Goal: Transaction & Acquisition: Purchase product/service

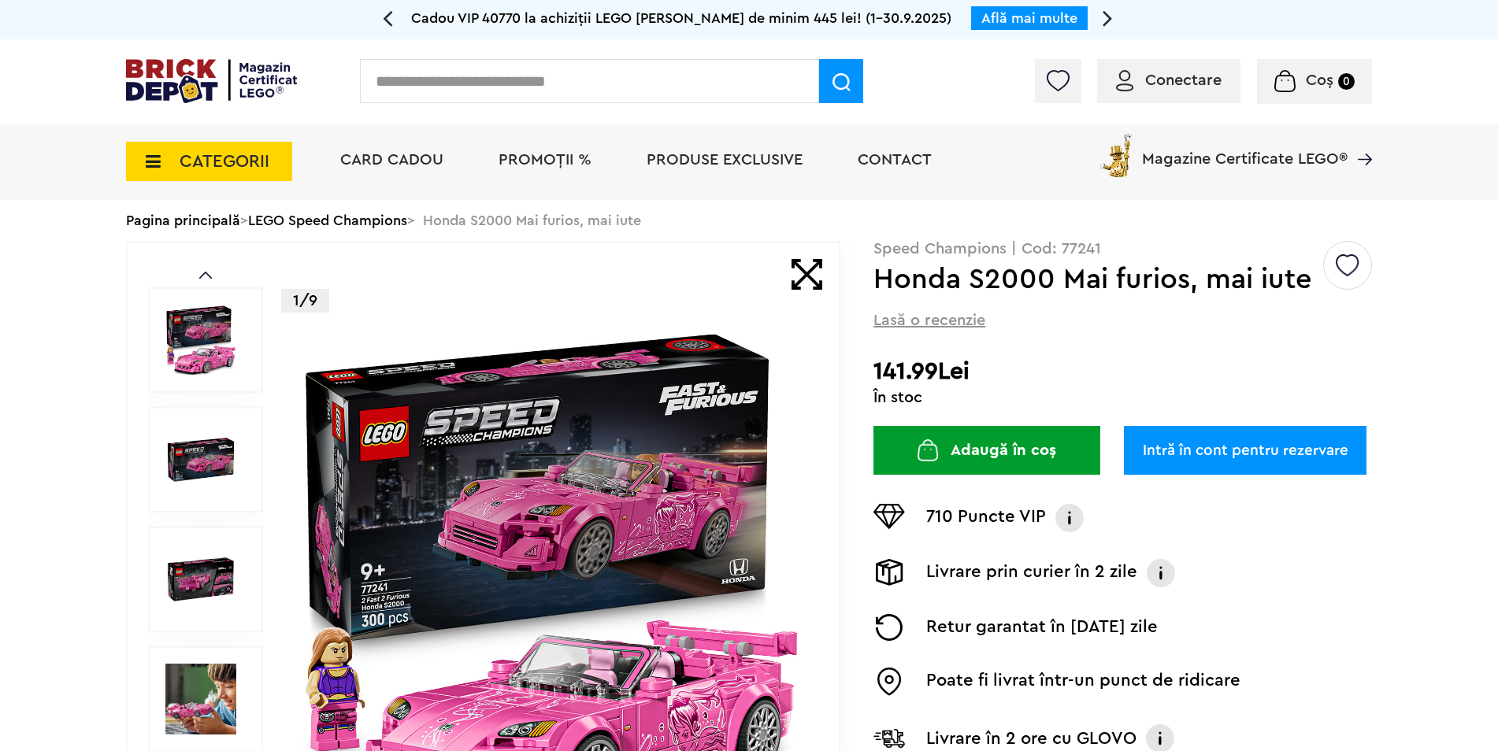
scroll to position [79, 0]
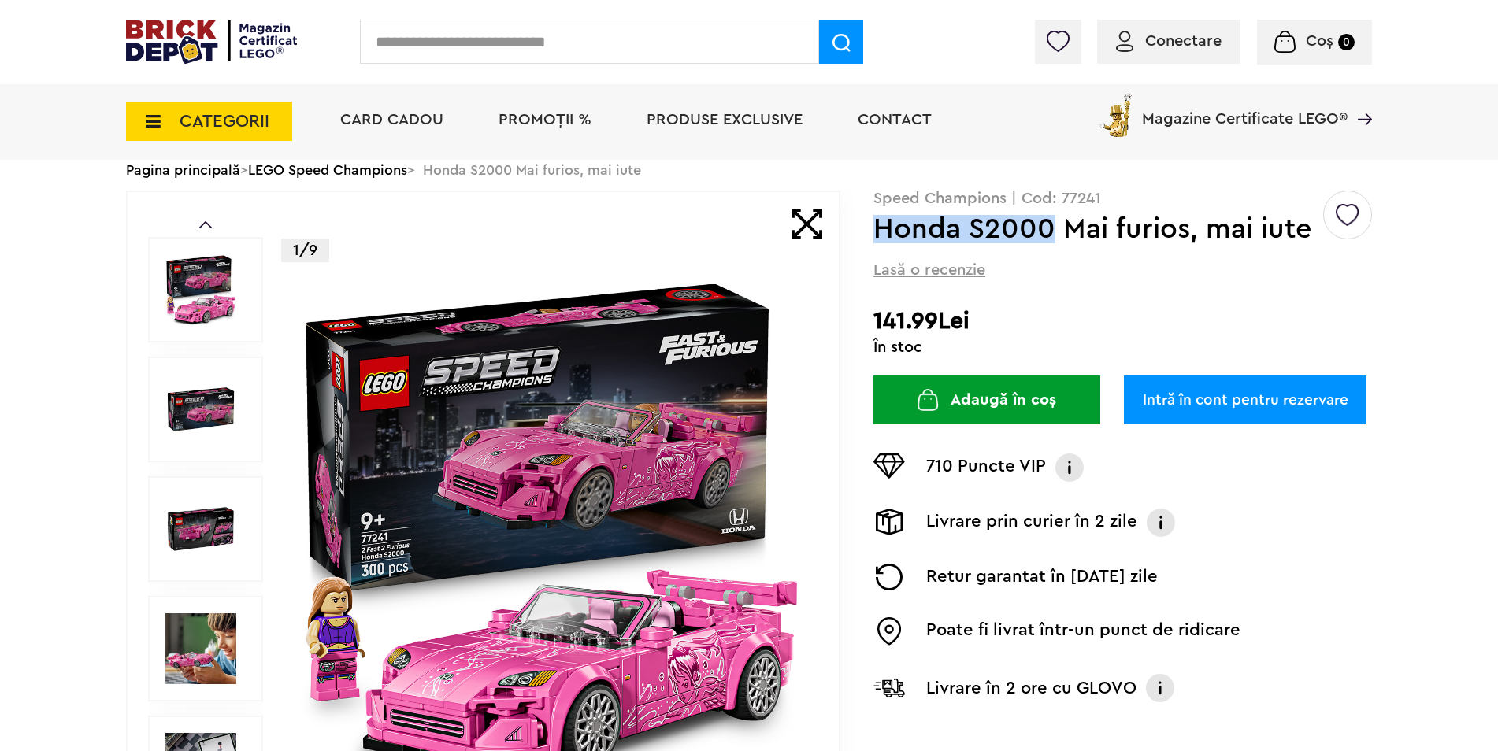
drag, startPoint x: 876, startPoint y: 226, endPoint x: 1055, endPoint y: 229, distance: 178.8
click at [1055, 229] on h1 "Honda S2000 Mai furios, mai iute" at bounding box center [1097, 229] width 447 height 28
copy h1 "Honda S2000"
click at [1068, 187] on div "Pagina principală > LEGO Speed Champions > Honda S2000 Mai furios, mai iute" at bounding box center [749, 170] width 1246 height 41
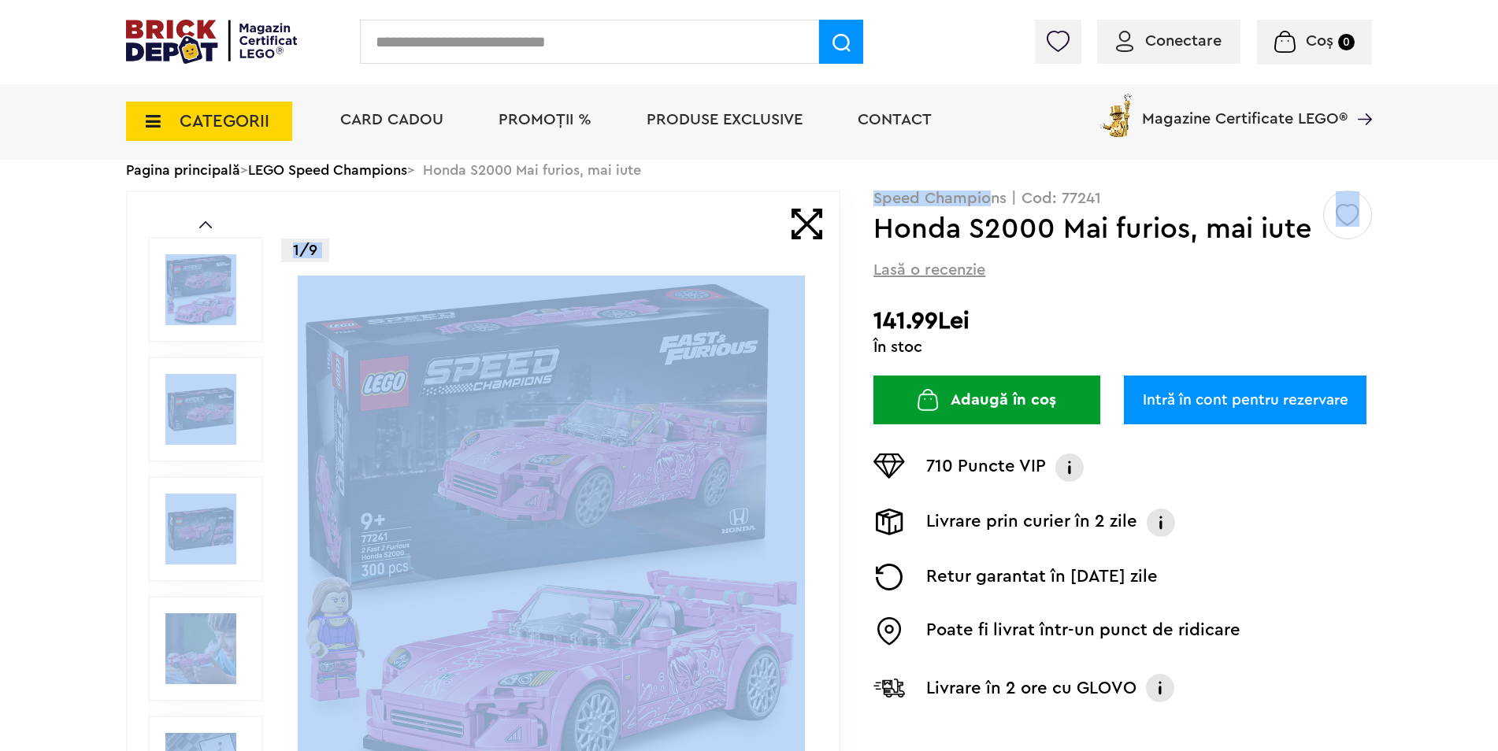
drag, startPoint x: 873, startPoint y: 199, endPoint x: 989, endPoint y: 195, distance: 115.9
click at [989, 195] on div "Prev Next 1/9 Creează o listă nouă Speed Champions | Cod: 77241 Honda S2000 Mai…" at bounding box center [749, 530] width 1246 height 678
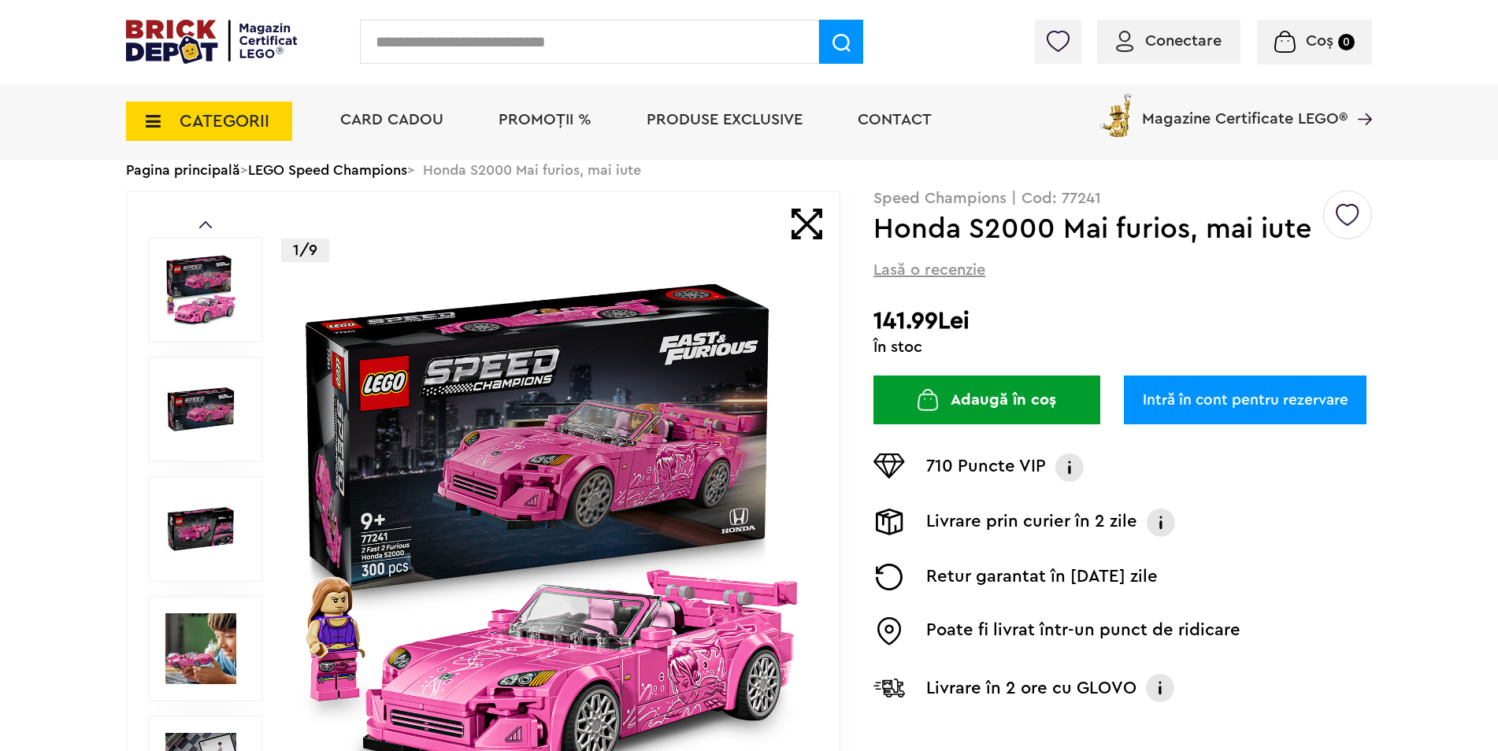
drag, startPoint x: 989, startPoint y: 195, endPoint x: 980, endPoint y: 217, distance: 24.4
click at [989, 220] on h1 "Honda S2000 Mai furios, mai iute" at bounding box center [1097, 229] width 447 height 28
drag, startPoint x: 875, startPoint y: 198, endPoint x: 1007, endPoint y: 193, distance: 132.4
click at [1007, 193] on p "Speed Champions | Cod: 77241" at bounding box center [1123, 199] width 499 height 16
copy p "Speed Champions"
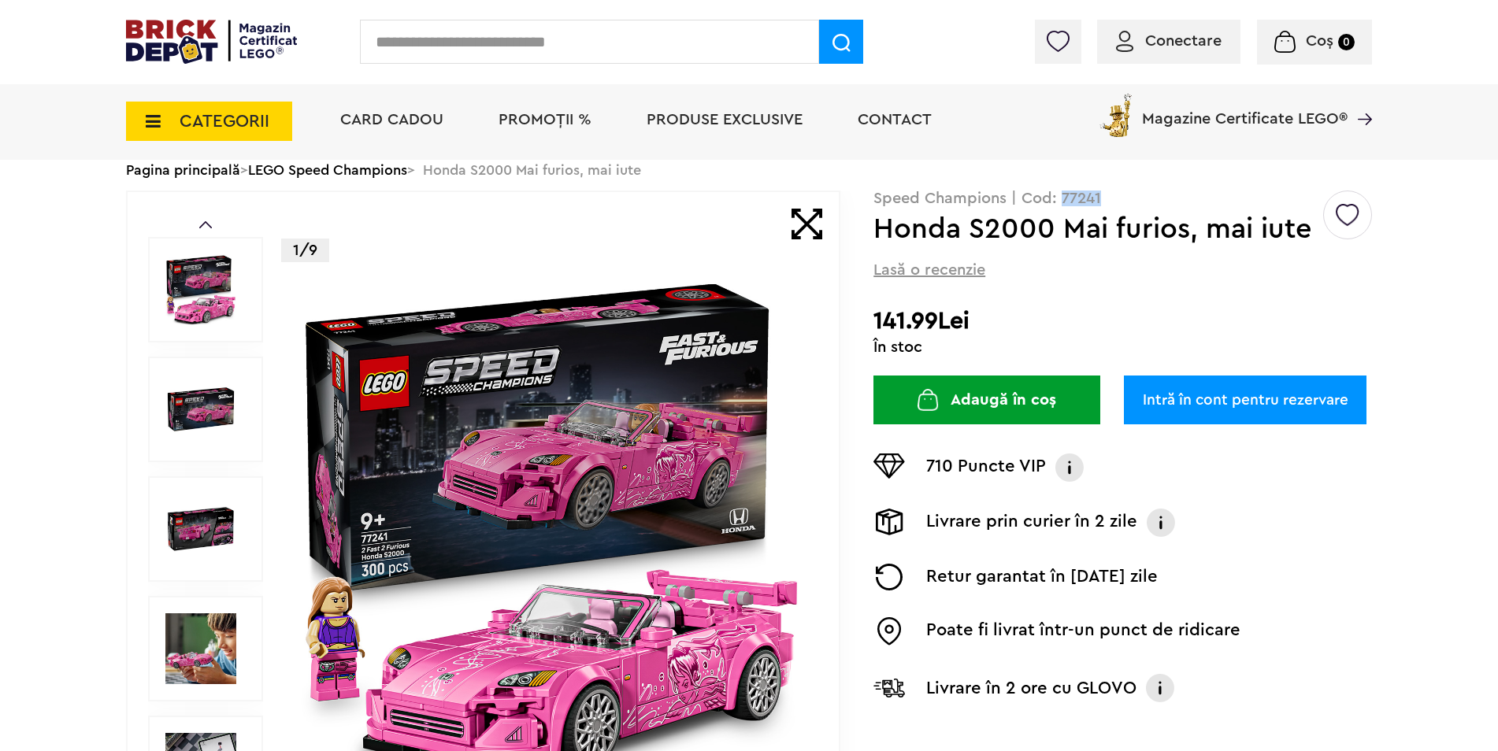
drag, startPoint x: 1100, startPoint y: 194, endPoint x: 1064, endPoint y: 194, distance: 35.4
click at [1064, 194] on p "Speed Champions | Cod: 77241" at bounding box center [1123, 199] width 499 height 16
copy p "77241"
click at [187, 536] on img at bounding box center [200, 529] width 71 height 71
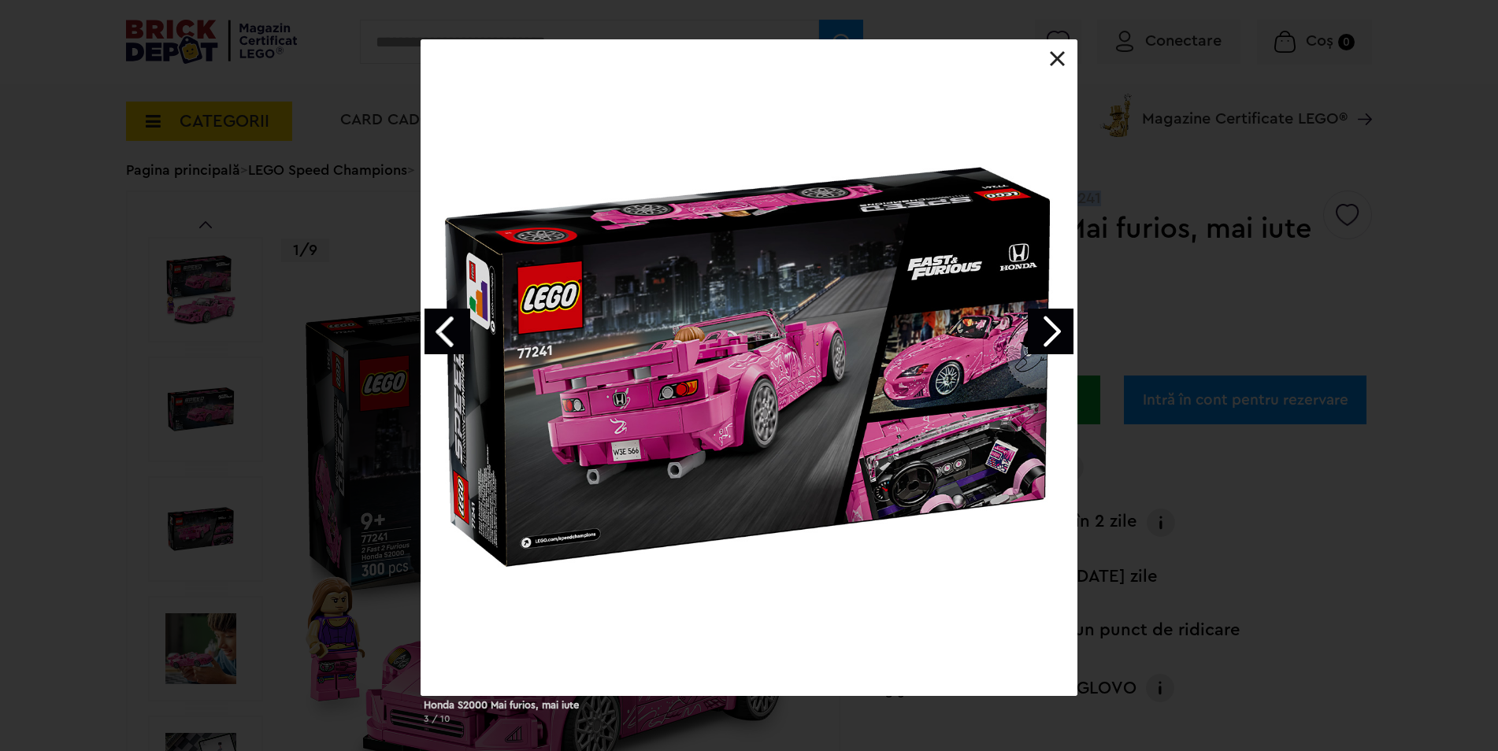
click at [1054, 54] on link at bounding box center [1058, 59] width 16 height 16
